Goal: Register for event/course

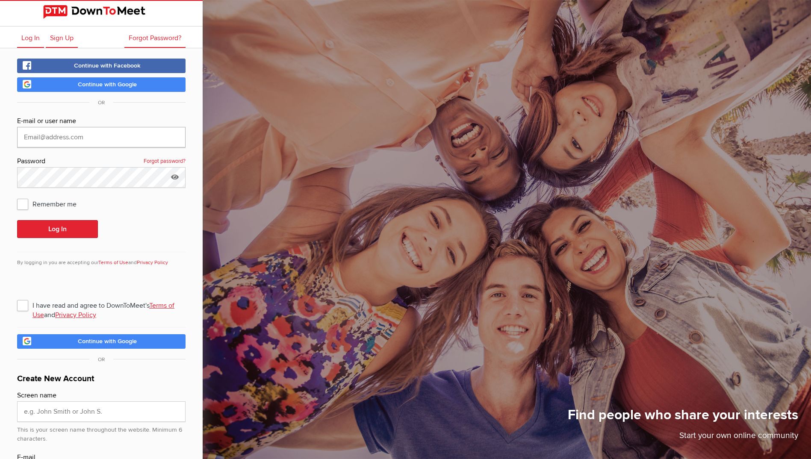
click at [67, 139] on input "text" at bounding box center [101, 137] width 168 height 21
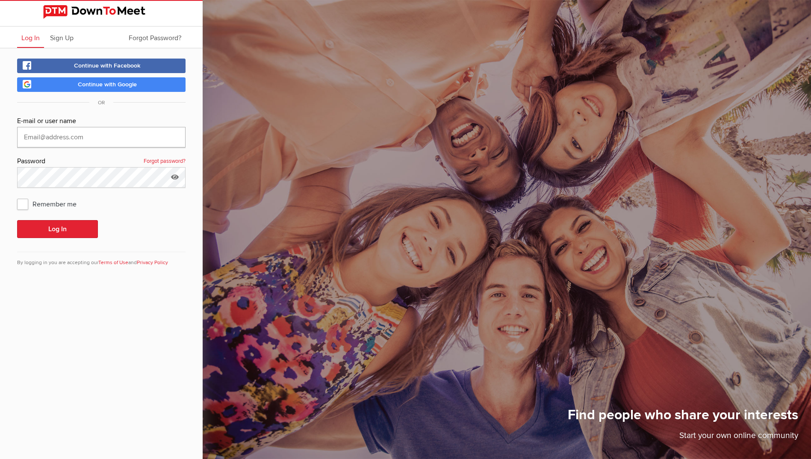
click at [71, 138] on input "text" at bounding box center [101, 137] width 168 height 21
type input "schnike@yahoo.com"
click at [17, 220] on button "Log In" at bounding box center [57, 229] width 81 height 18
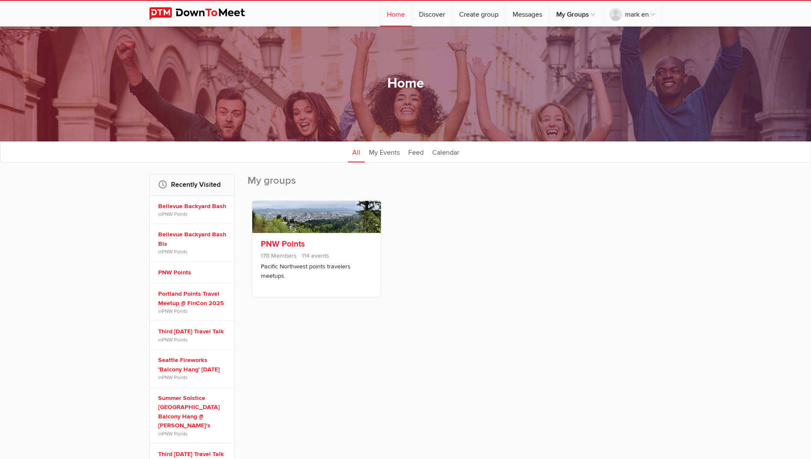
click at [279, 244] on link "PNW Points" at bounding box center [283, 244] width 44 height 10
click at [275, 245] on link "PNW Points" at bounding box center [283, 244] width 44 height 10
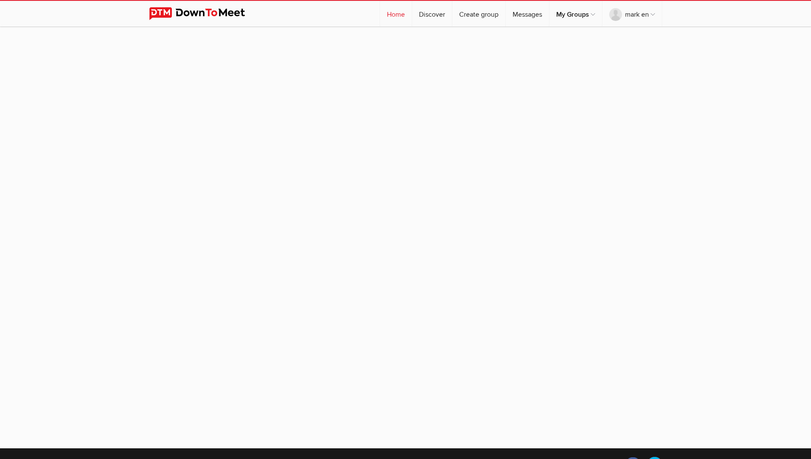
click at [398, 16] on link "Home" at bounding box center [396, 14] width 32 height 26
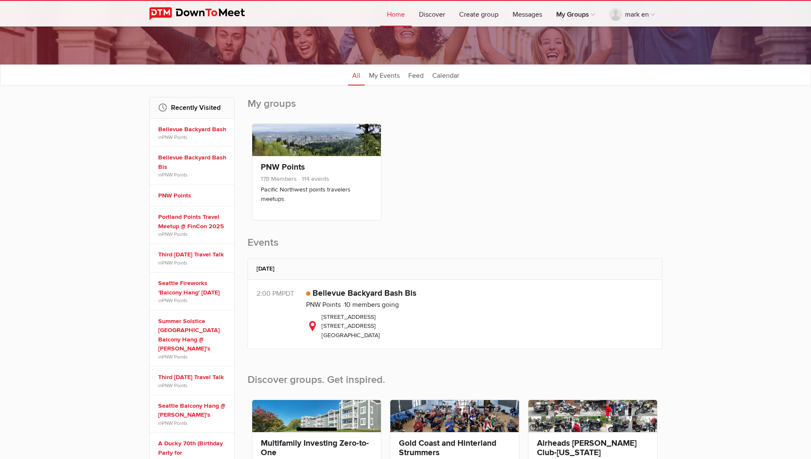
scroll to position [86, 0]
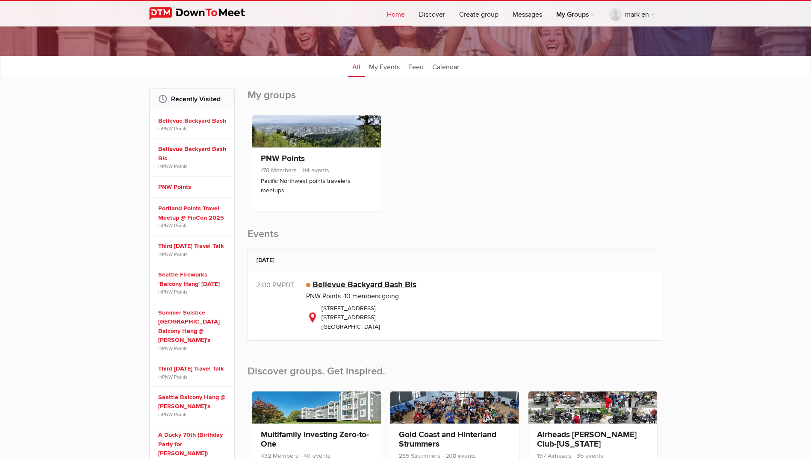
click at [362, 284] on link "Bellevue Backyard Bash Bis" at bounding box center [365, 285] width 104 height 10
